Goal: Check status: Check status

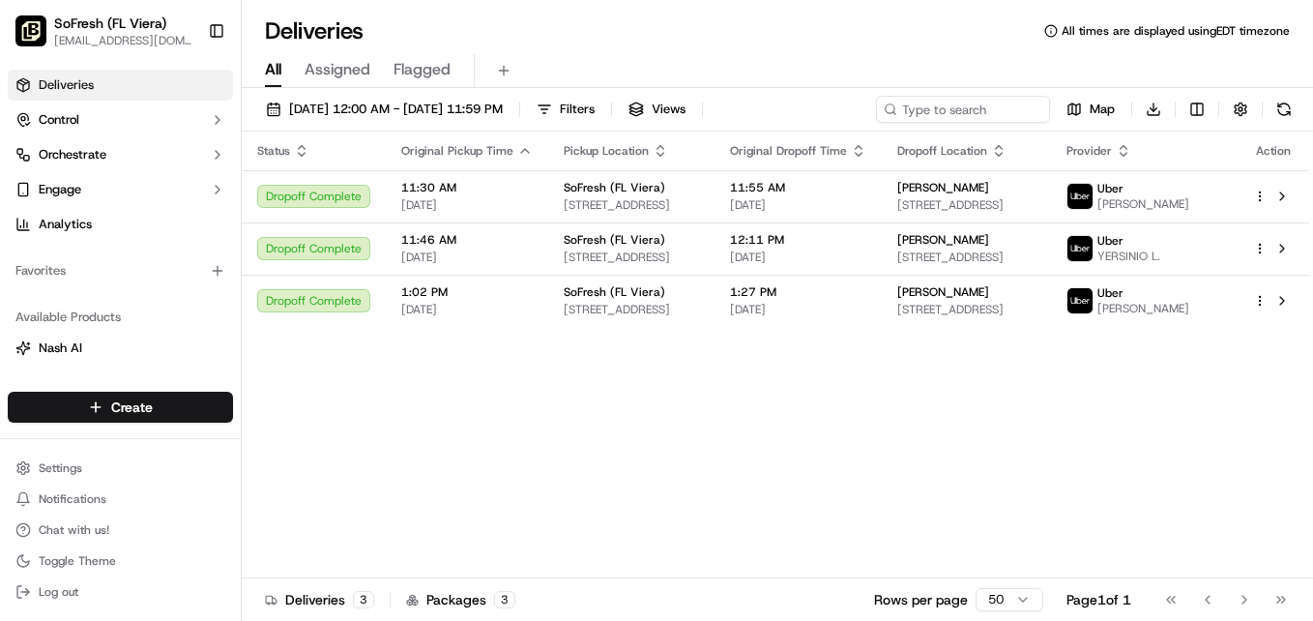
click at [425, 75] on span "Flagged" at bounding box center [422, 69] width 57 height 23
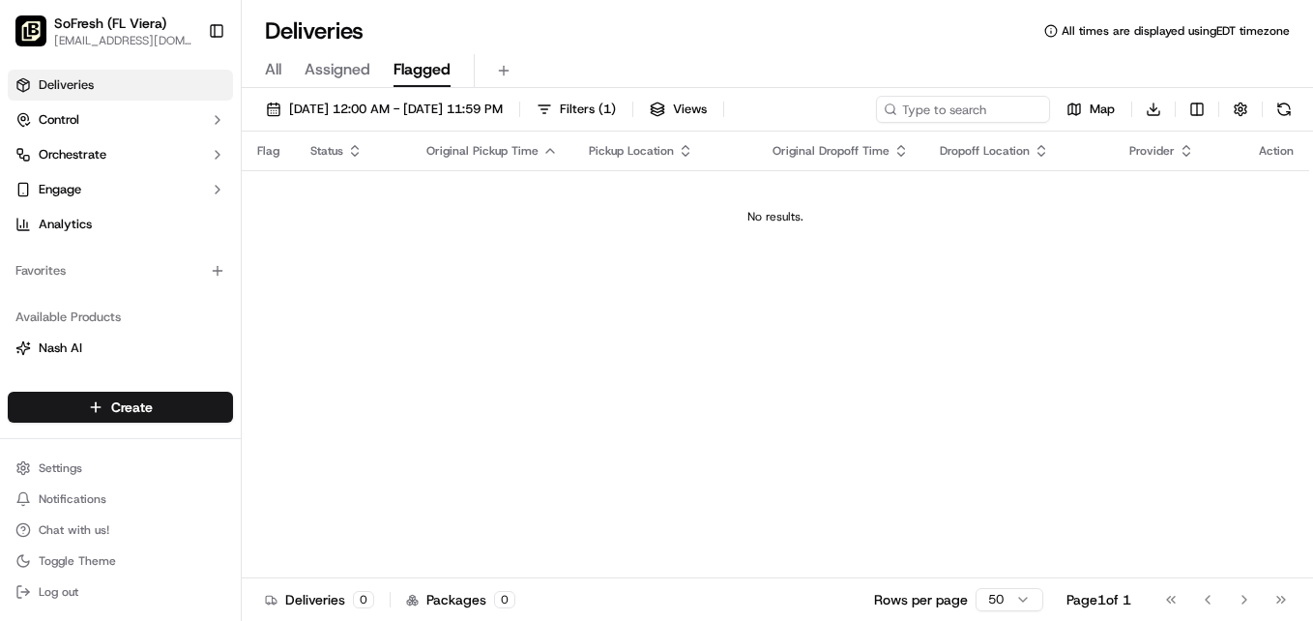
click at [365, 109] on span "[DATE] 12:00 AM - [DATE] 11:59 PM" at bounding box center [396, 109] width 214 height 17
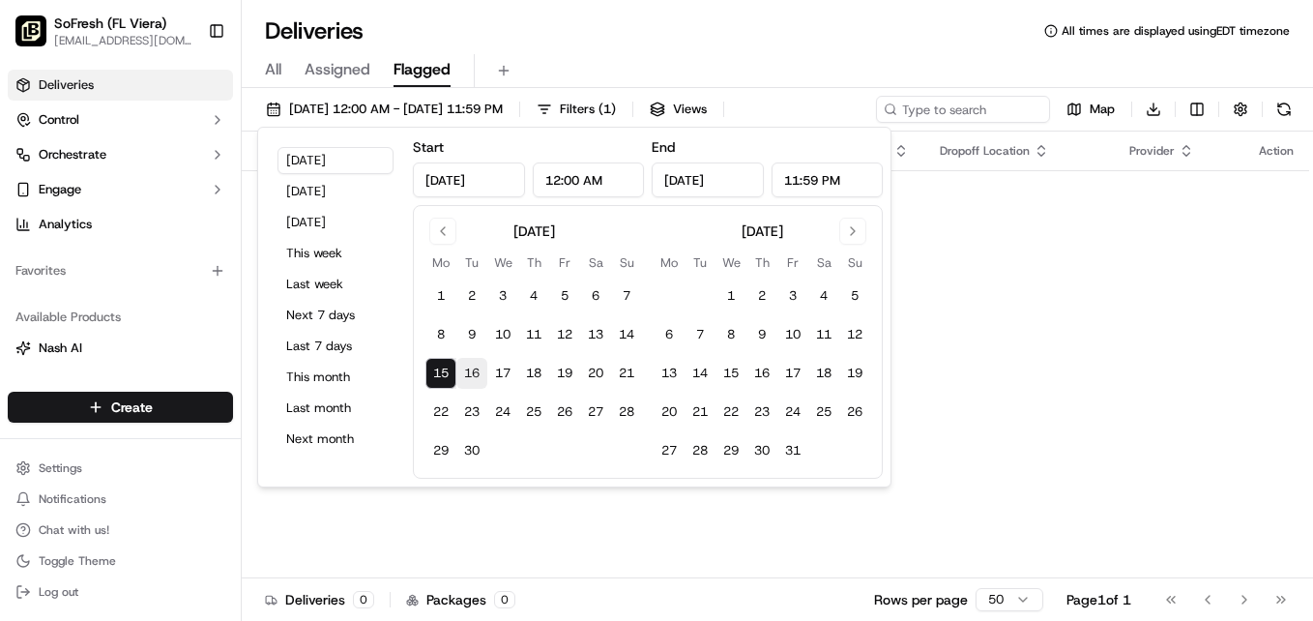
click at [474, 366] on button "16" at bounding box center [471, 373] width 31 height 31
type input "[DATE]"
click at [317, 255] on button "This week" at bounding box center [336, 253] width 116 height 27
type input "[DATE]"
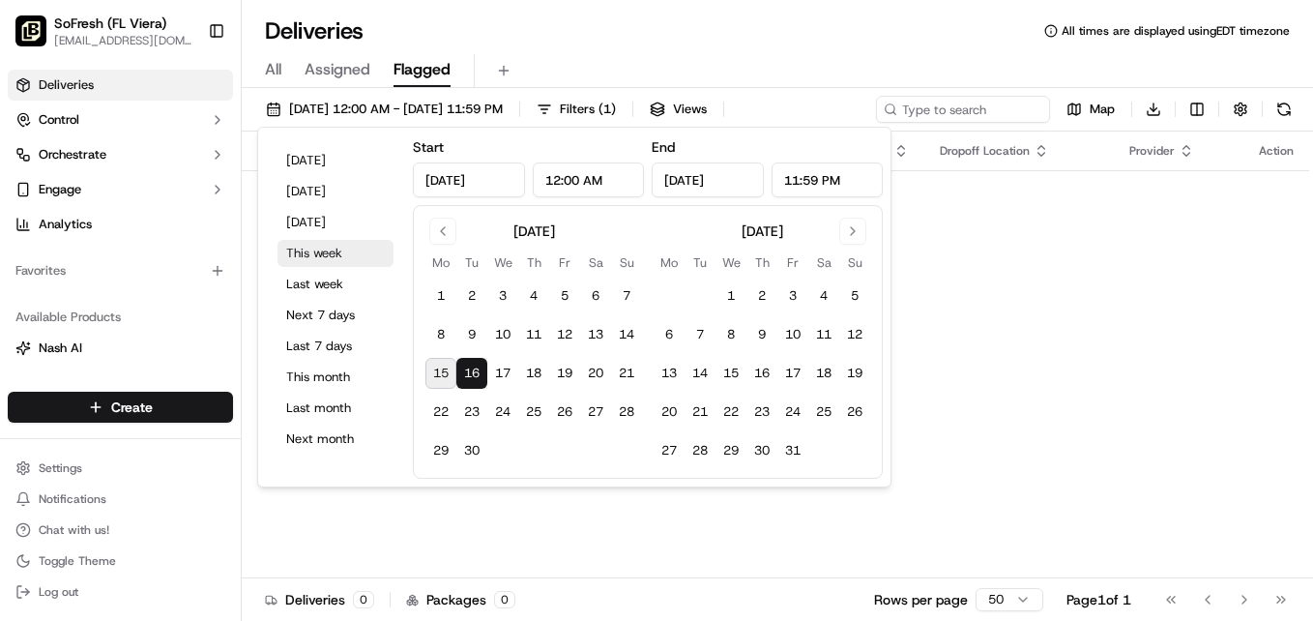
type input "[DATE]"
click at [955, 304] on div "Flag Status Original Pickup Time Pickup Location Original Dropoff Time Dropoff …" at bounding box center [776, 355] width 1068 height 447
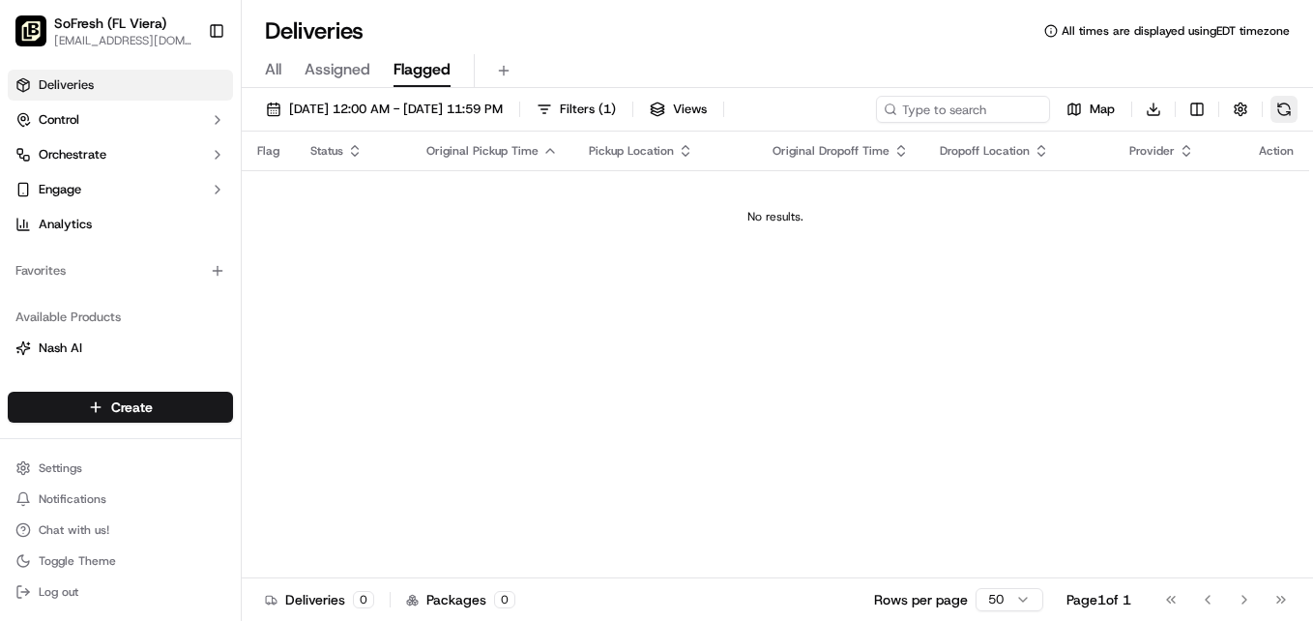
click at [1285, 106] on button at bounding box center [1284, 109] width 27 height 27
click at [338, 73] on span "Assigned" at bounding box center [338, 69] width 66 height 23
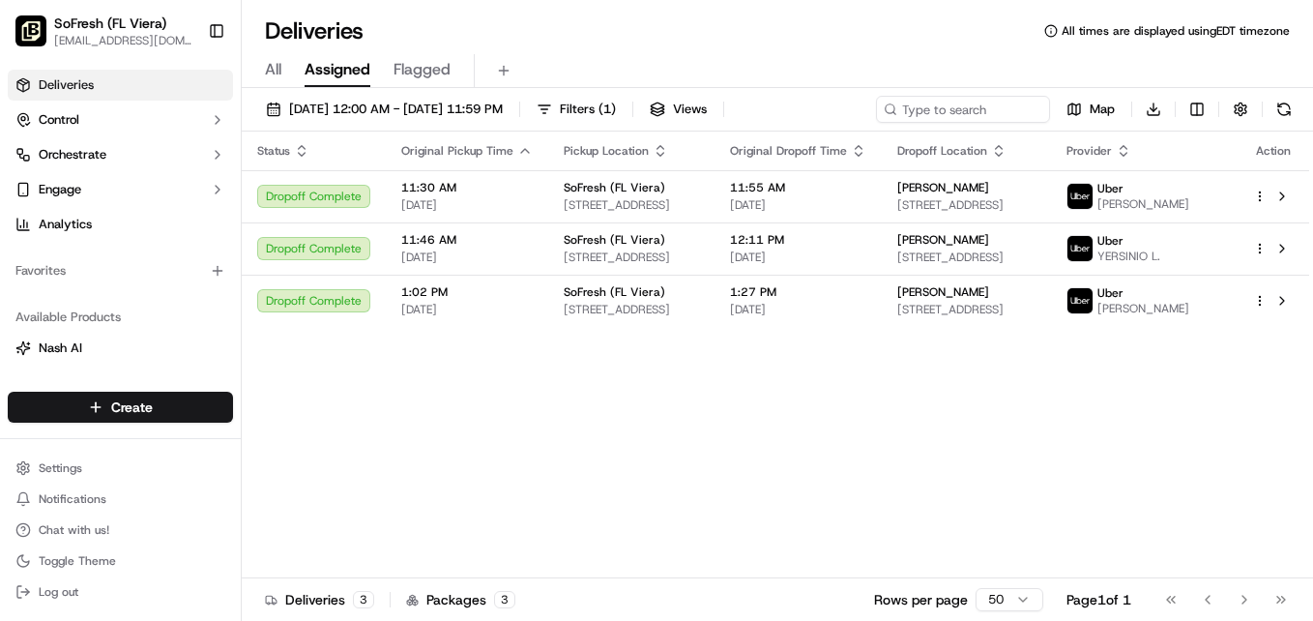
click at [270, 73] on span "All" at bounding box center [273, 69] width 16 height 23
